Goal: Check status

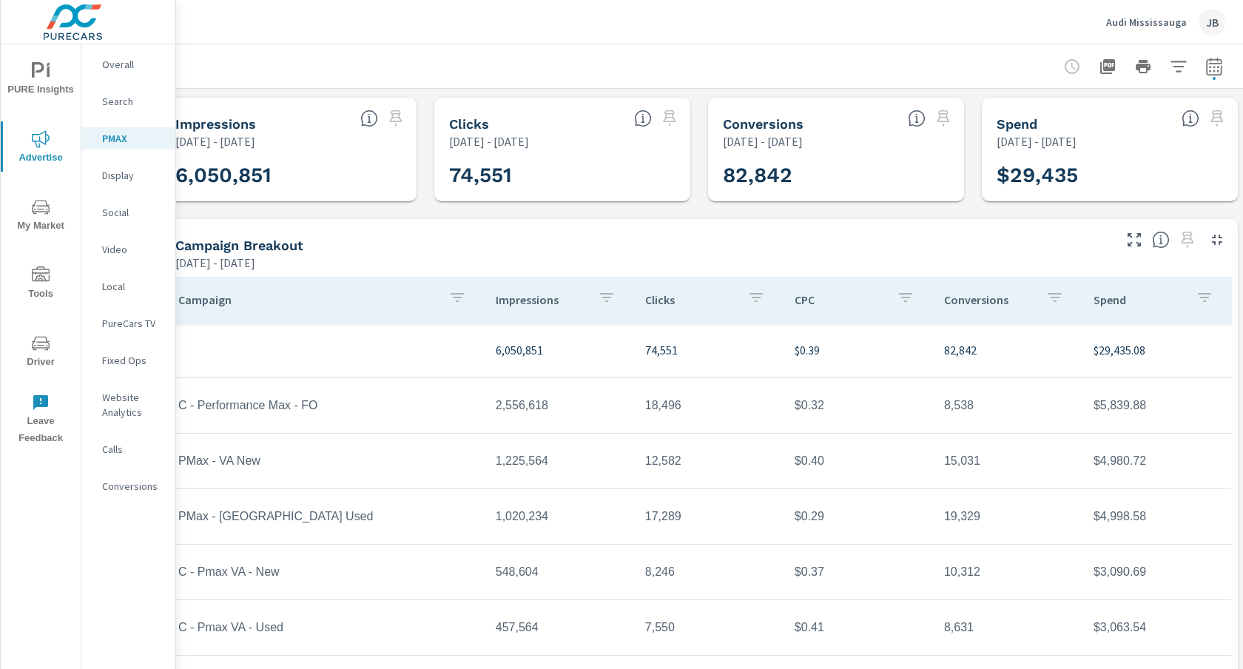
scroll to position [0, 28]
click at [1198, 296] on icon "button" at bounding box center [1201, 297] width 18 height 18
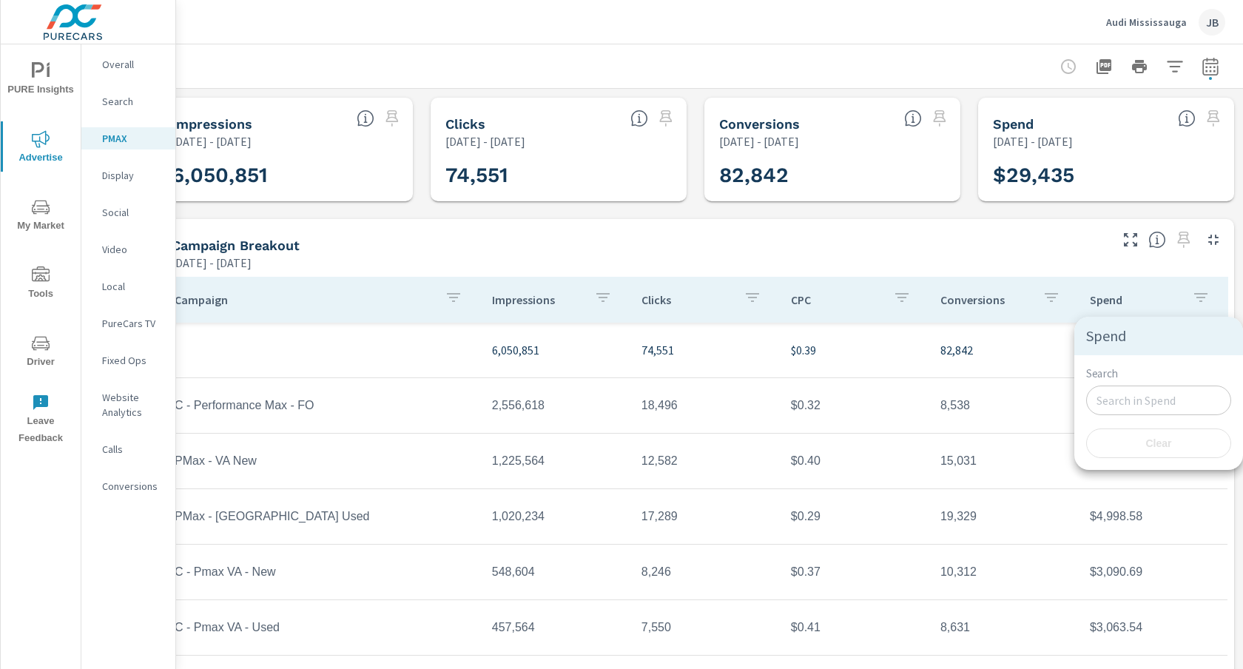
click at [1198, 296] on div at bounding box center [621, 334] width 1243 height 669
click at [1177, 67] on icon "button" at bounding box center [1175, 67] width 18 height 18
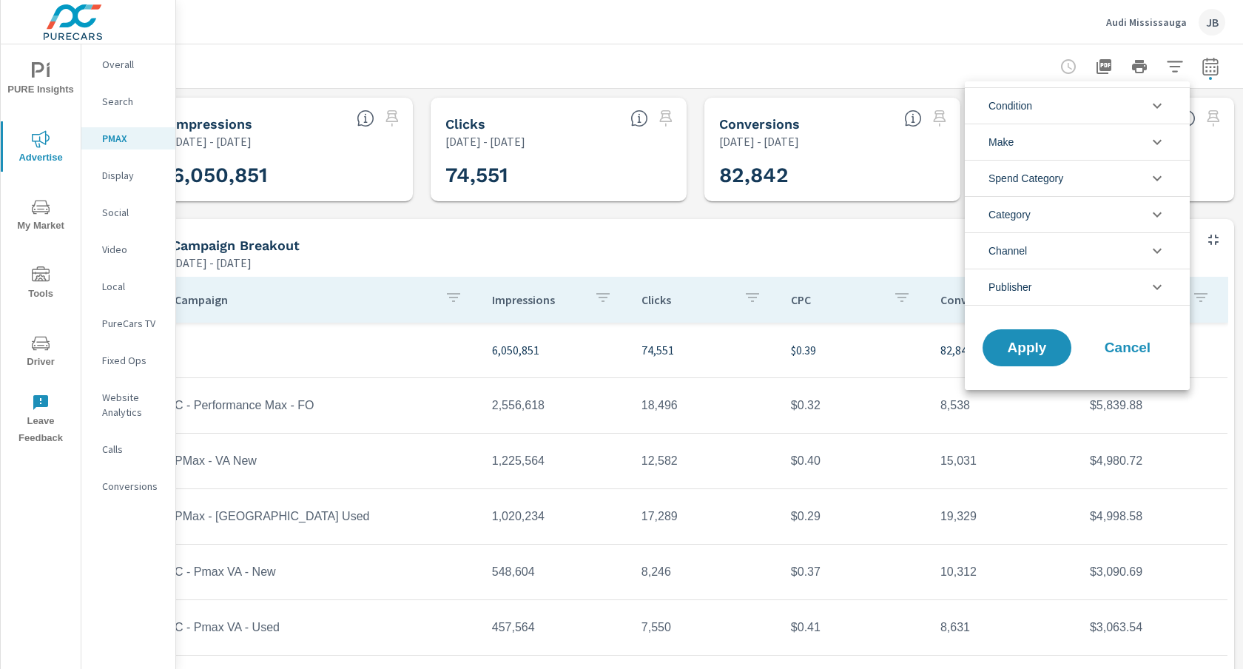
click at [1002, 55] on div at bounding box center [621, 334] width 1243 height 669
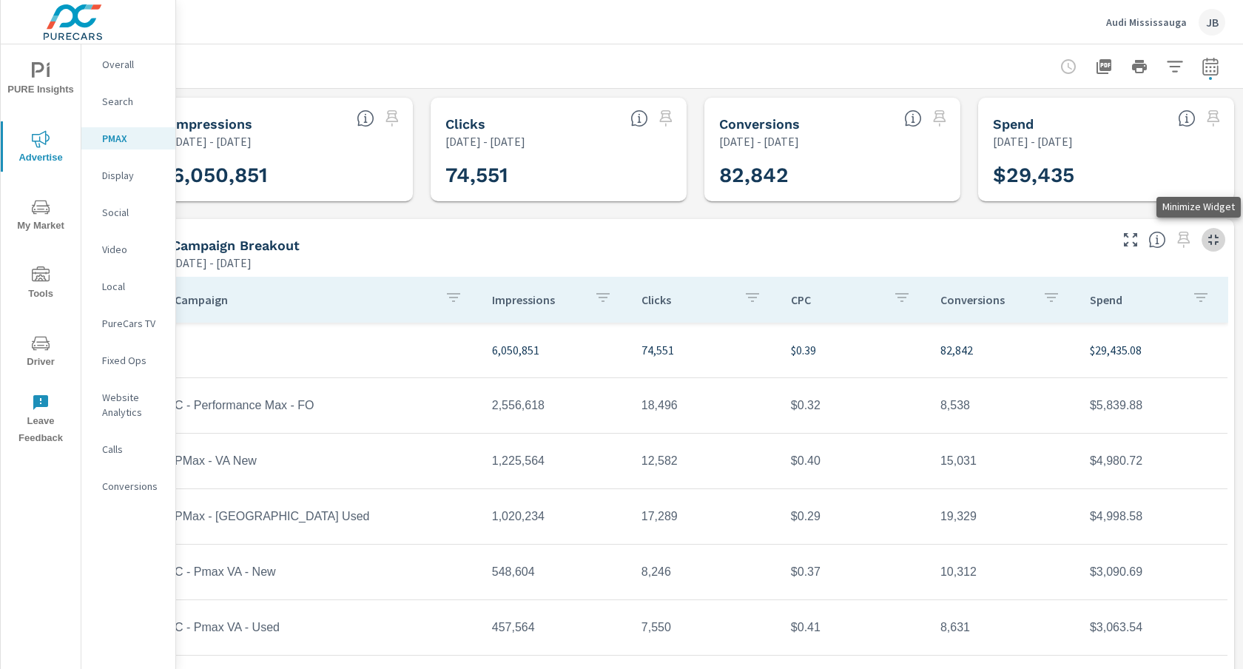
click at [1213, 238] on icon "button" at bounding box center [1213, 240] width 18 height 18
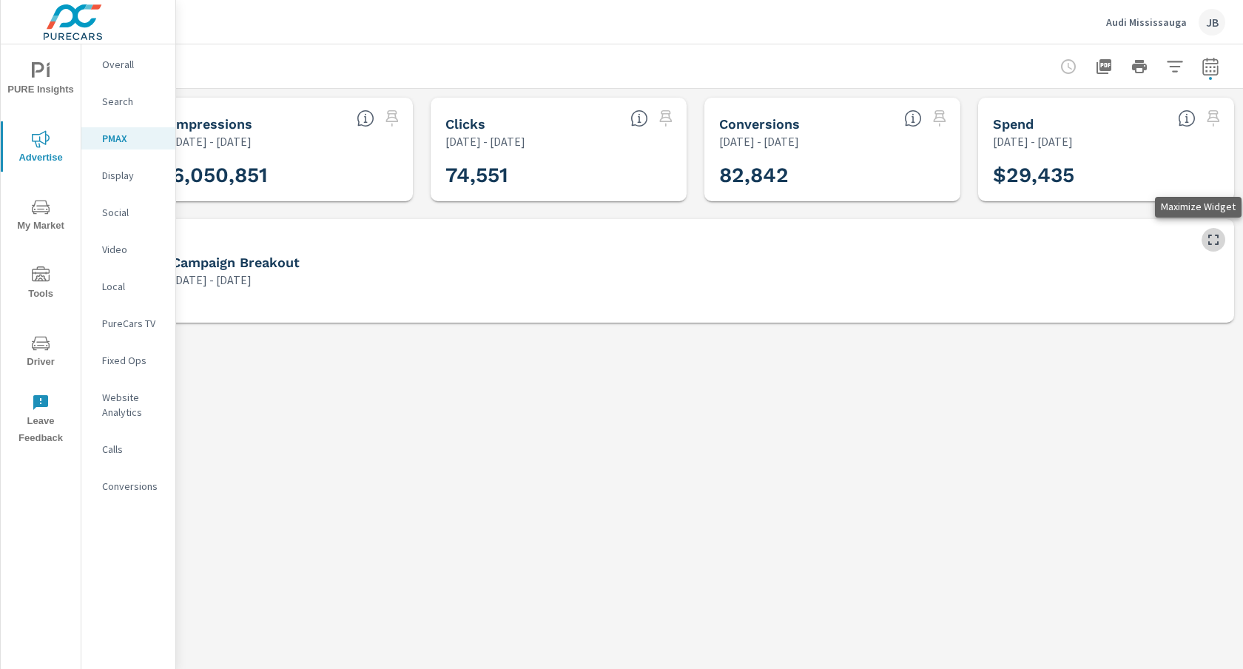
click at [1213, 238] on icon "button" at bounding box center [1213, 240] width 18 height 18
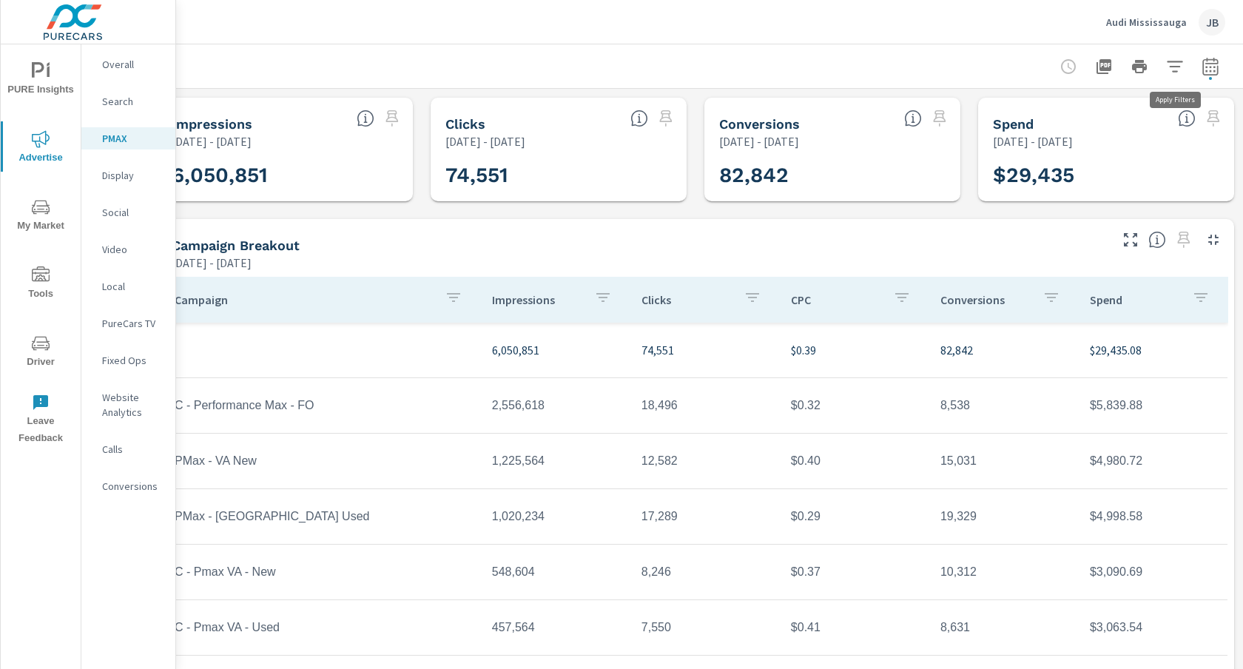
click at [1175, 61] on icon "button" at bounding box center [1175, 67] width 18 height 18
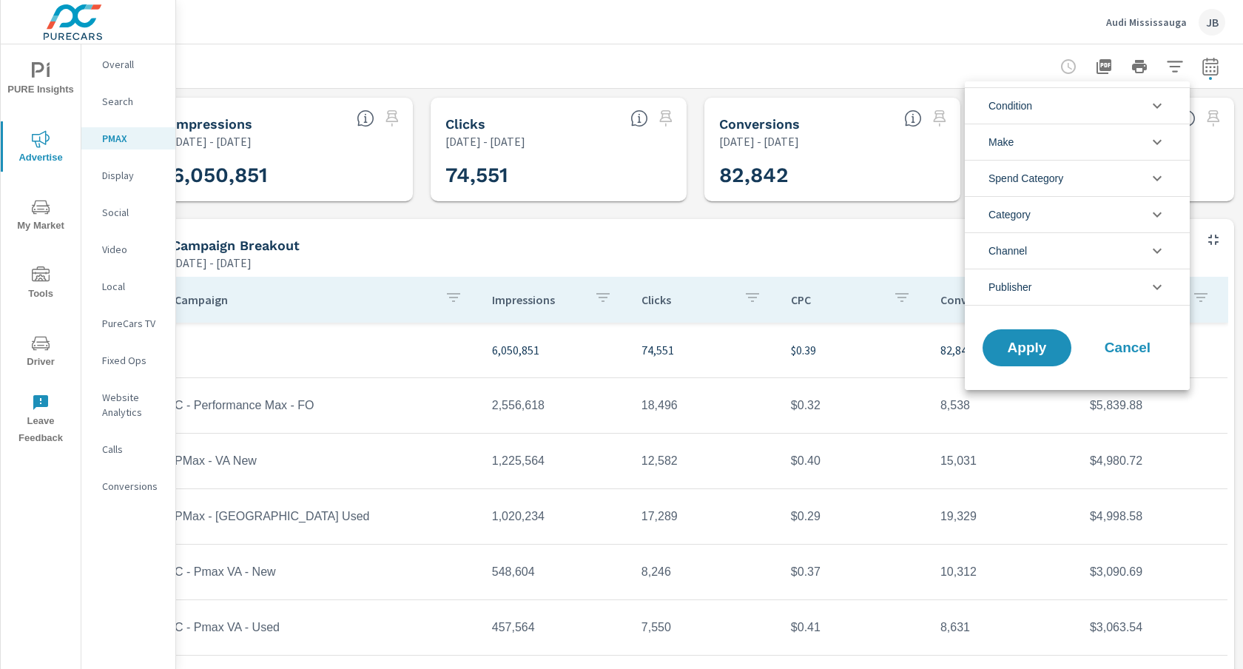
click at [1045, 103] on li "Condition" at bounding box center [1077, 105] width 225 height 36
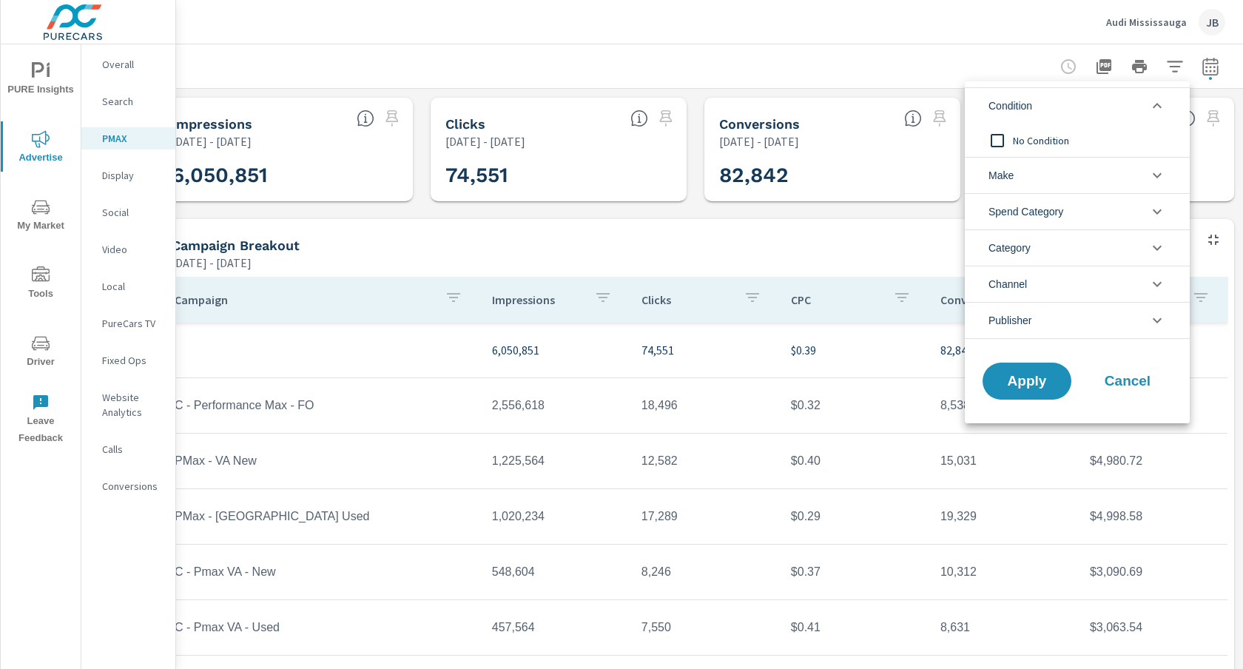
click at [1045, 103] on li "Condition" at bounding box center [1077, 105] width 225 height 36
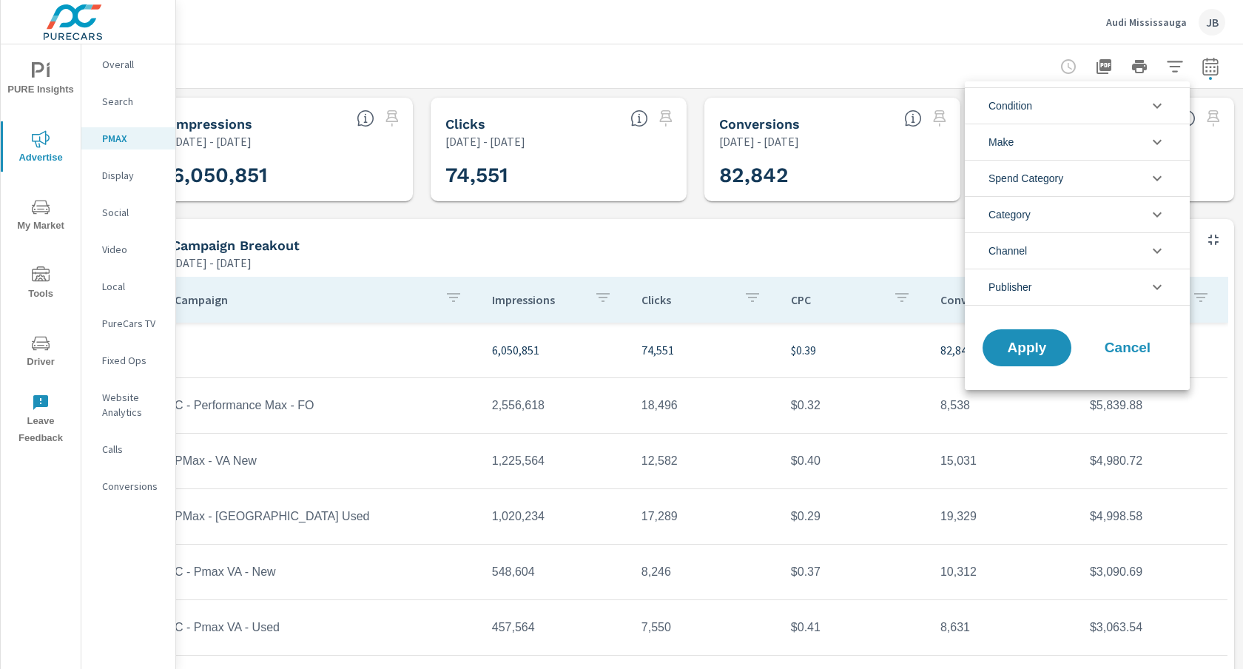
click at [1047, 144] on li "Make" at bounding box center [1077, 142] width 225 height 36
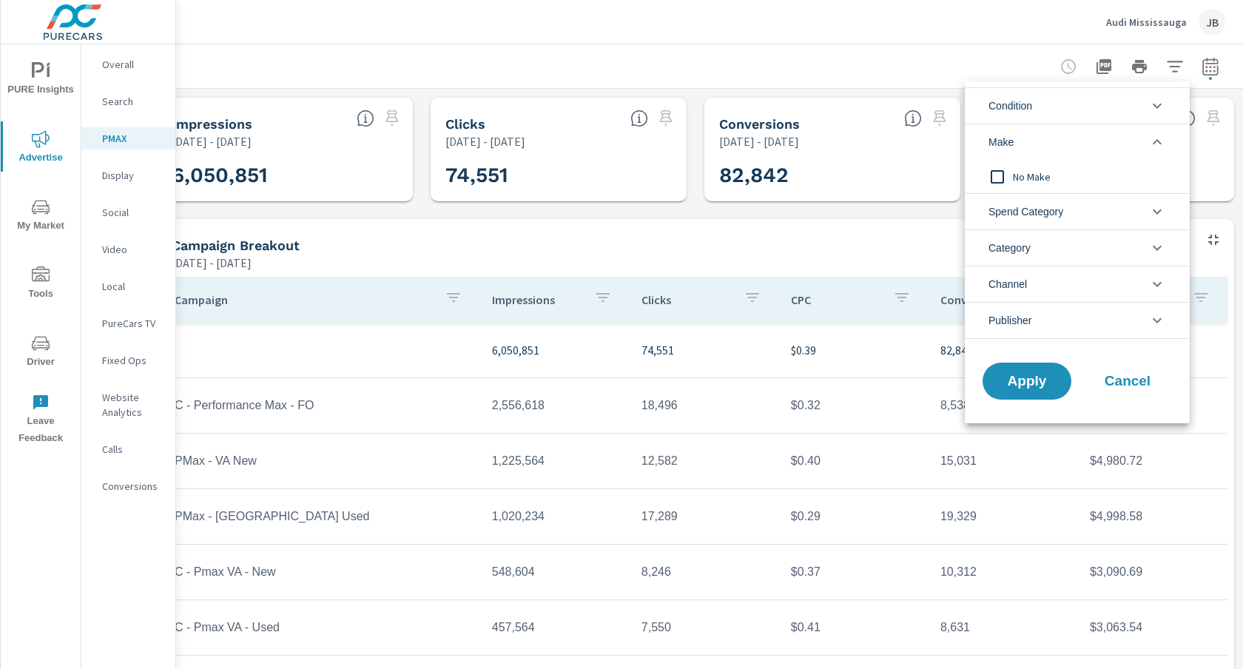
click at [1047, 144] on li "Make" at bounding box center [1077, 142] width 225 height 36
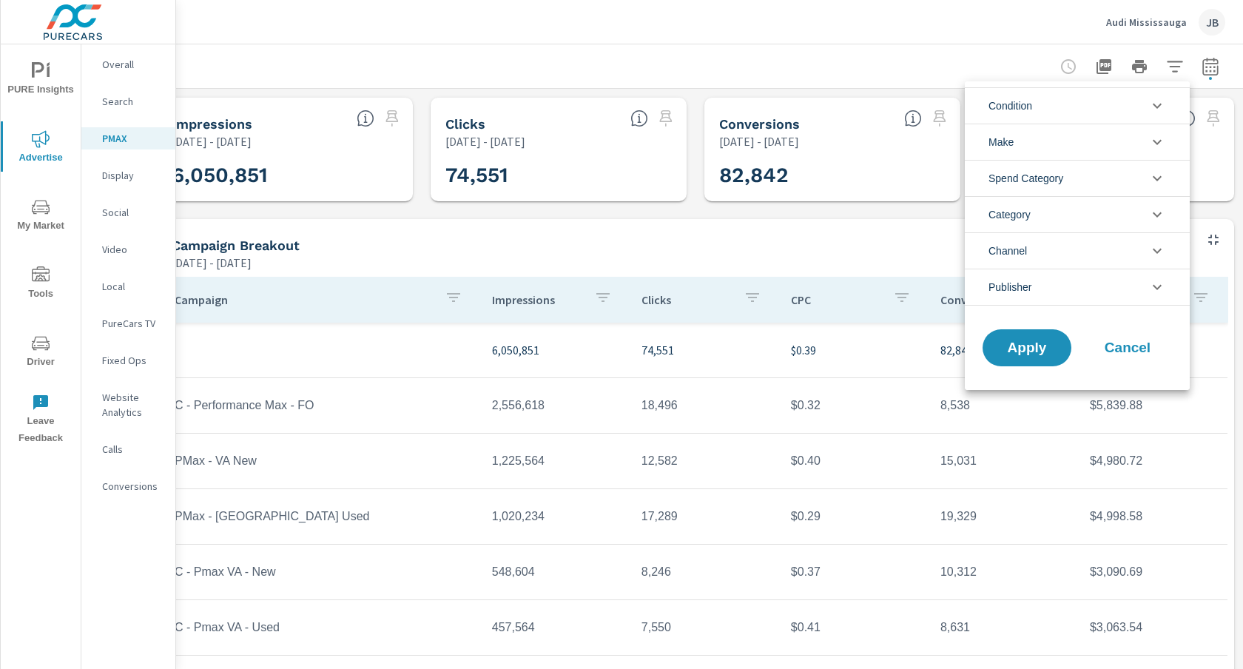
click at [1069, 175] on li "Spend Category" at bounding box center [1077, 178] width 225 height 36
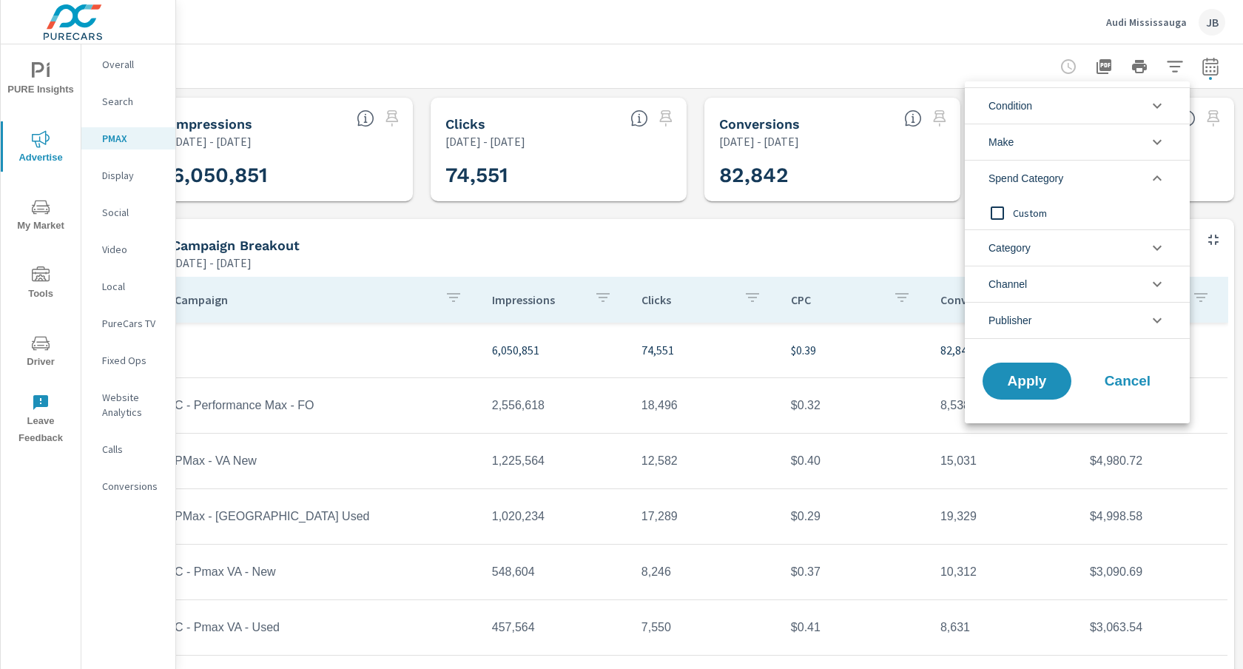
click at [1069, 175] on li "Spend Category" at bounding box center [1077, 178] width 225 height 36
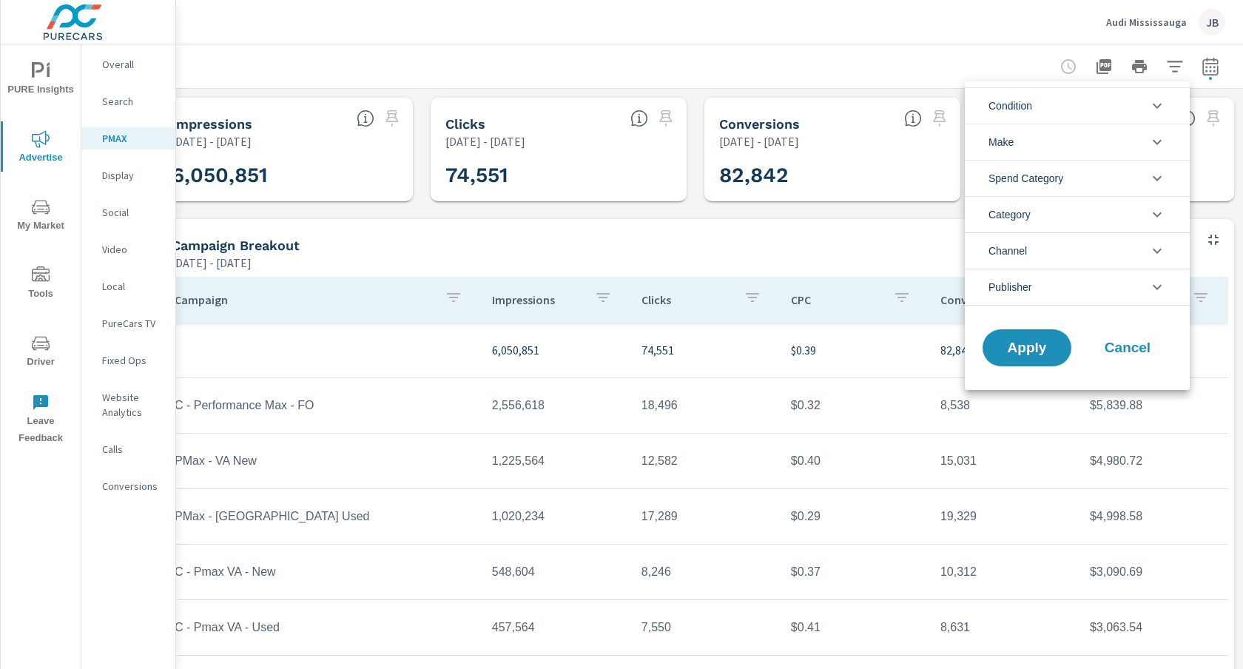
click at [1135, 342] on span "Cancel" at bounding box center [1127, 347] width 59 height 13
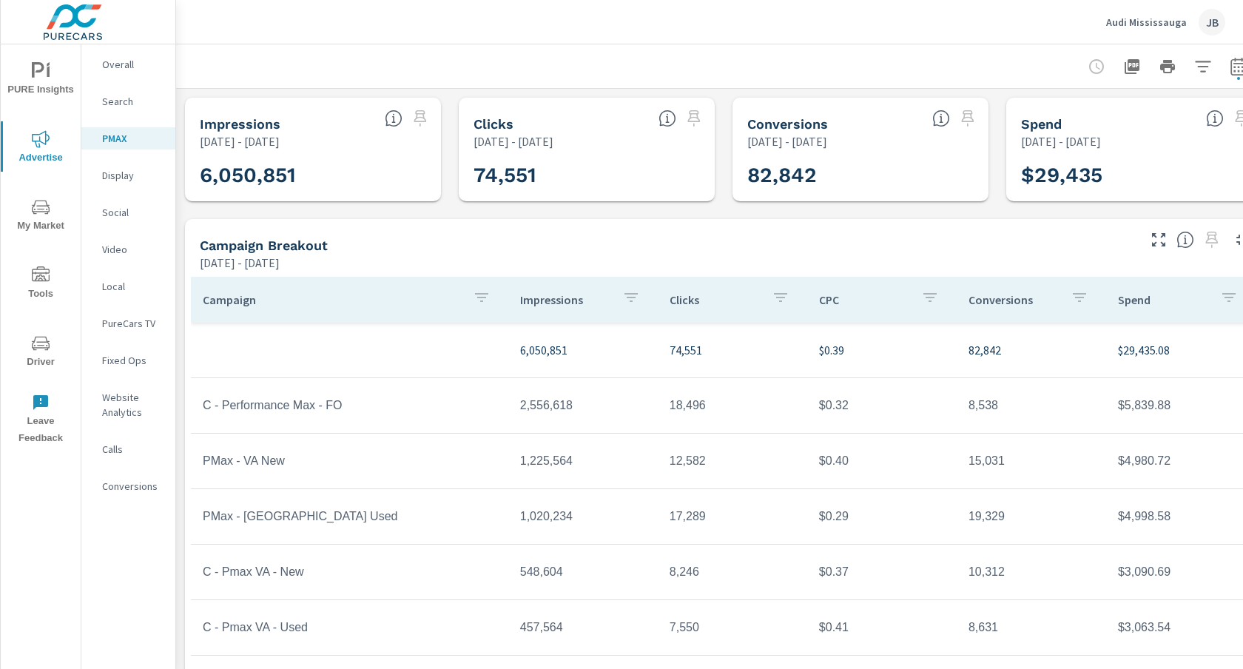
scroll to position [53, 0]
